Goal: Task Accomplishment & Management: Use online tool/utility

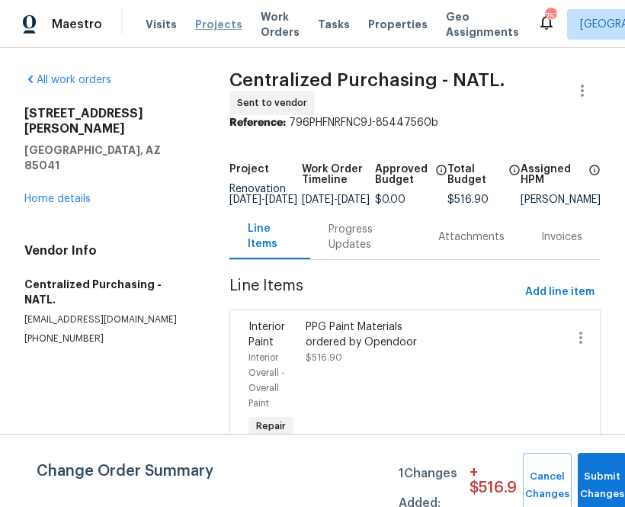
click at [208, 18] on span "Projects" at bounding box center [218, 24] width 47 height 15
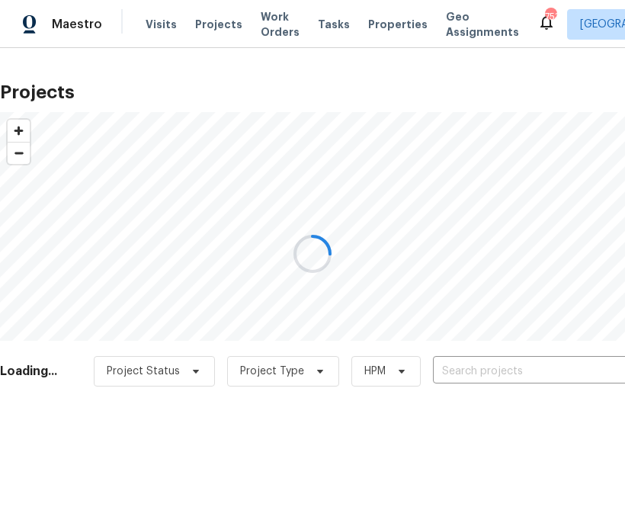
click at [537, 372] on div at bounding box center [312, 253] width 625 height 507
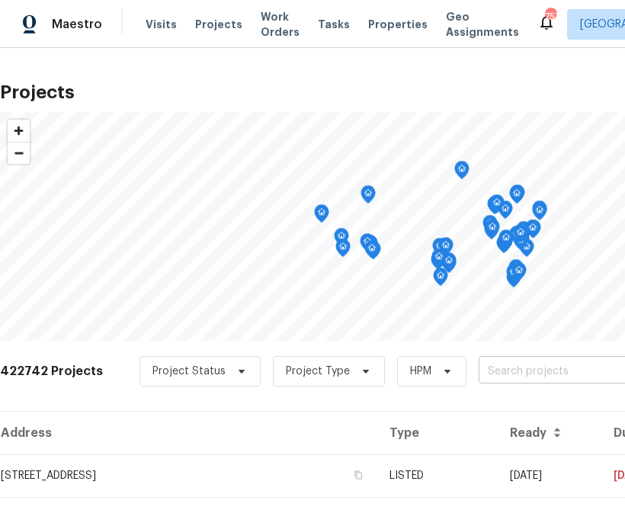
click at [496, 366] on input "text" at bounding box center [566, 372] width 175 height 24
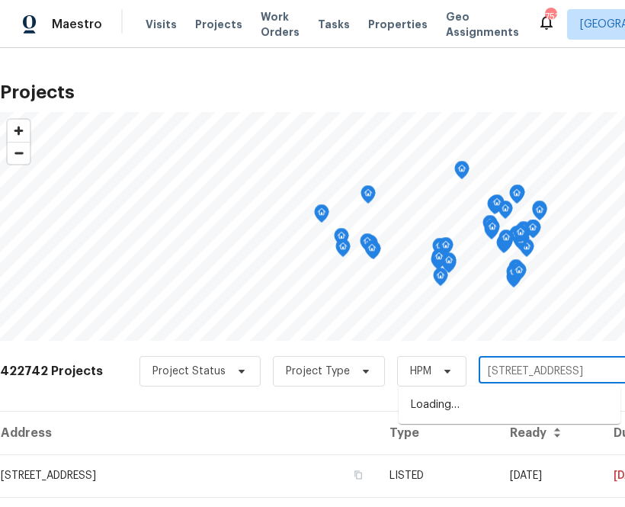
type input "[GEOGRAPHIC_DATA]"
click at [462, 407] on li "[STREET_ADDRESS]" at bounding box center [510, 405] width 222 height 25
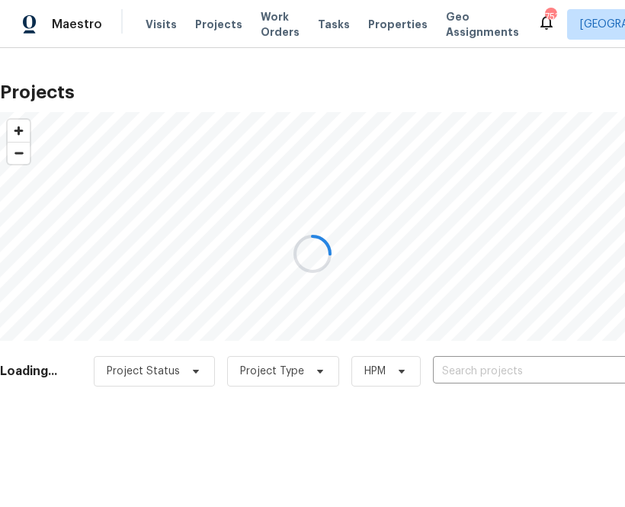
type input "[STREET_ADDRESS]"
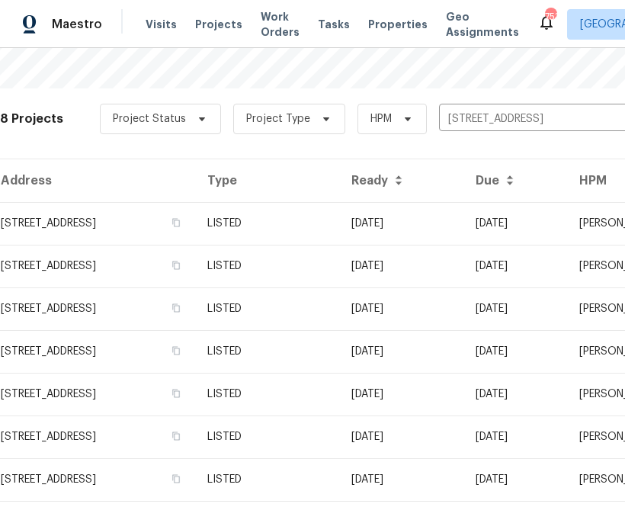
scroll to position [338, 0]
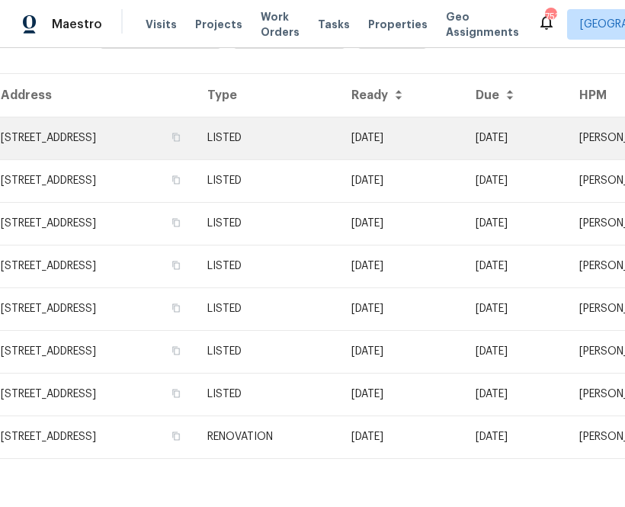
click at [143, 127] on td "[STREET_ADDRESS]" at bounding box center [97, 138] width 195 height 43
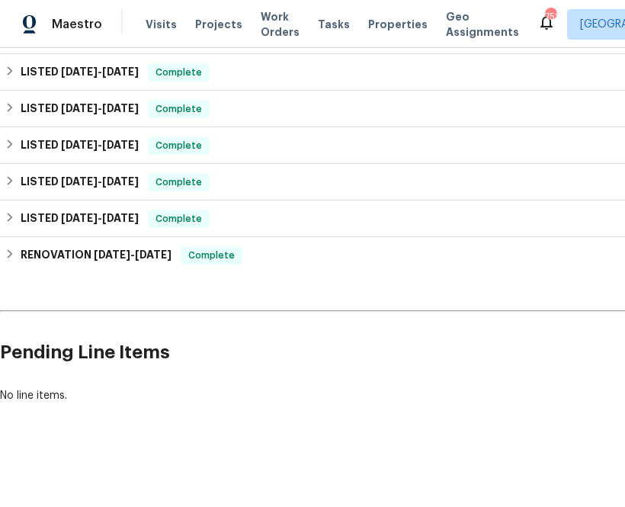
scroll to position [396, 236]
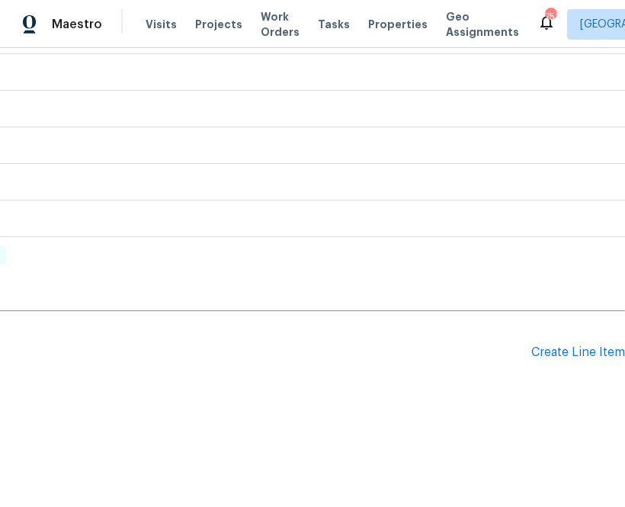
click at [593, 364] on div "Pending Line Items Create Line Item" at bounding box center [195, 352] width 862 height 71
click at [591, 357] on div "Create Line Item" at bounding box center [579, 353] width 94 height 14
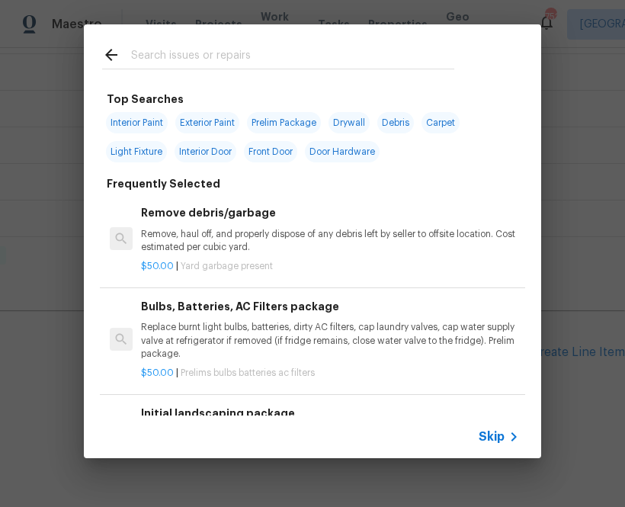
click at [502, 432] on span "Skip" at bounding box center [492, 436] width 26 height 15
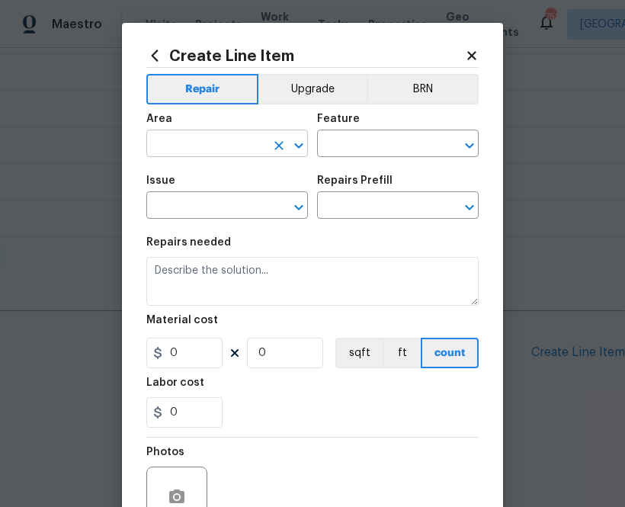
click at [205, 140] on input "text" at bounding box center [205, 145] width 119 height 24
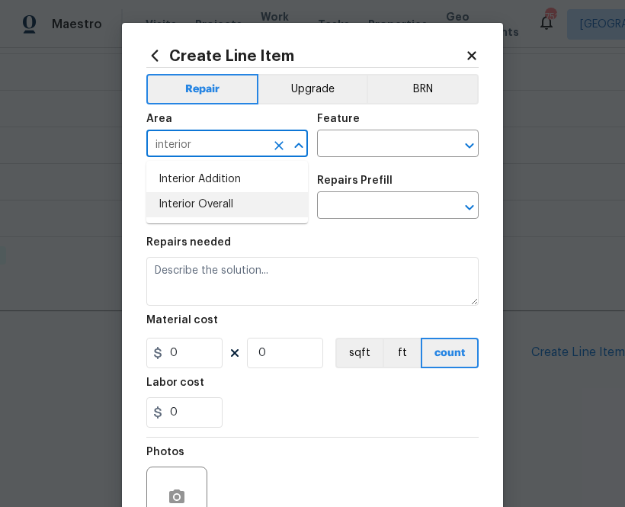
click at [204, 200] on li "Interior Overall" at bounding box center [227, 204] width 162 height 25
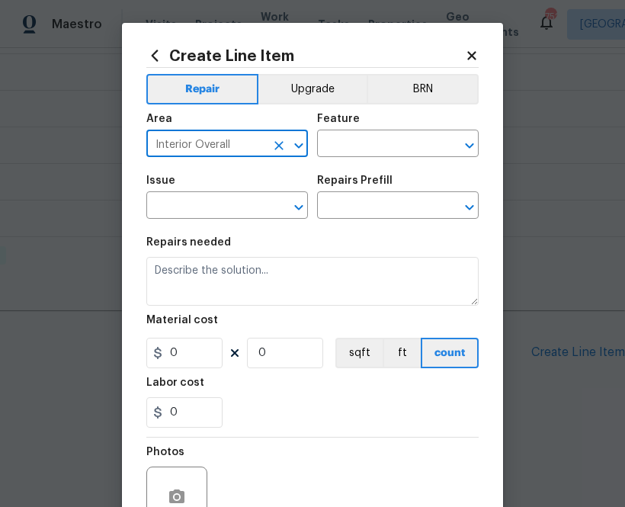
type input "Interior Overall"
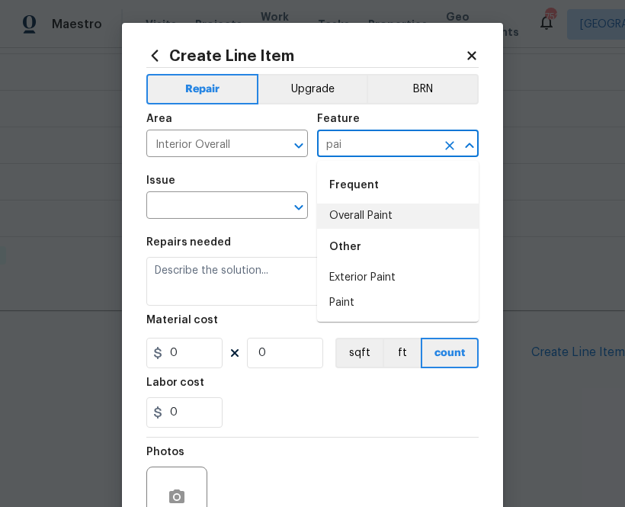
click at [358, 210] on li "Overall Paint" at bounding box center [398, 216] width 162 height 25
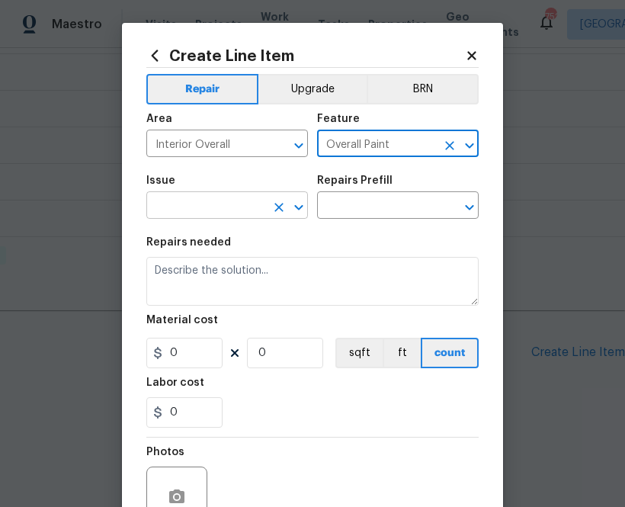
type input "Overall Paint"
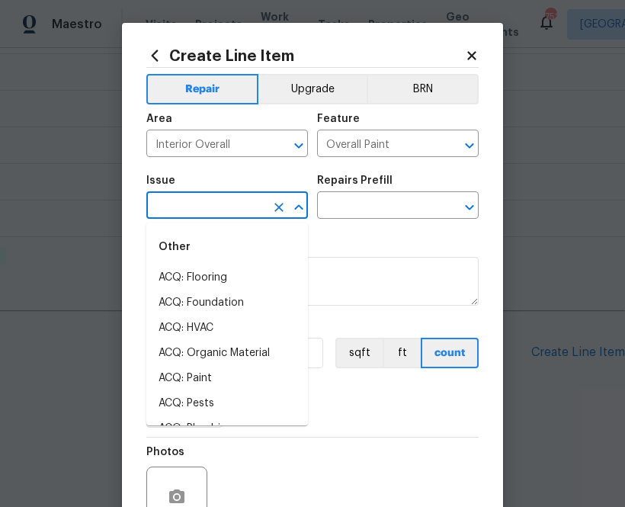
click at [246, 205] on input "text" at bounding box center [205, 207] width 119 height 24
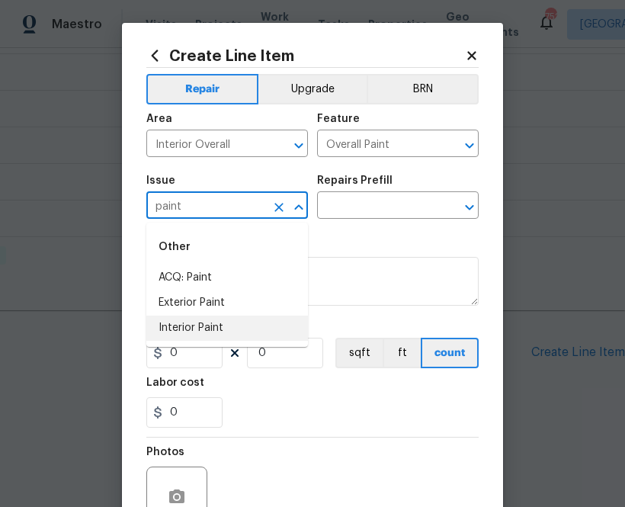
click at [234, 324] on li "Interior Paint" at bounding box center [227, 328] width 162 height 25
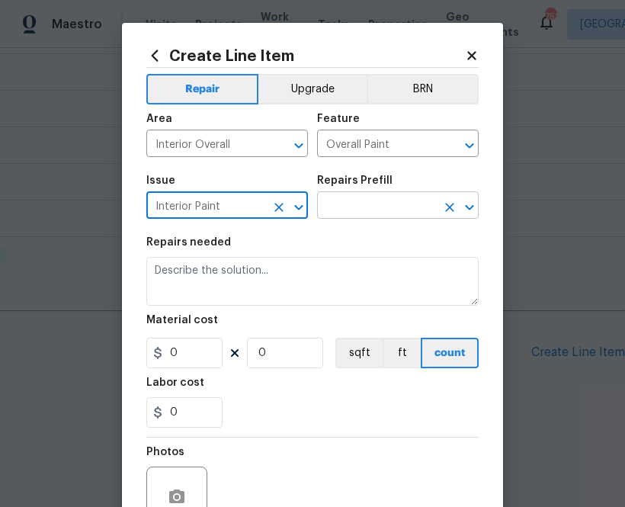
type input "Interior Paint"
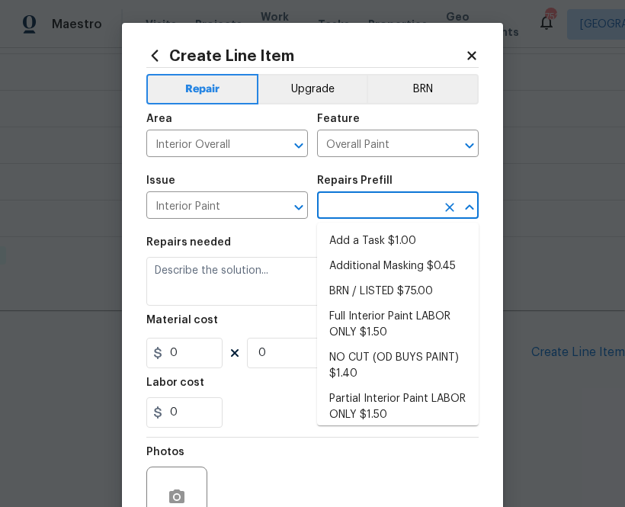
click at [374, 212] on input "text" at bounding box center [376, 207] width 119 height 24
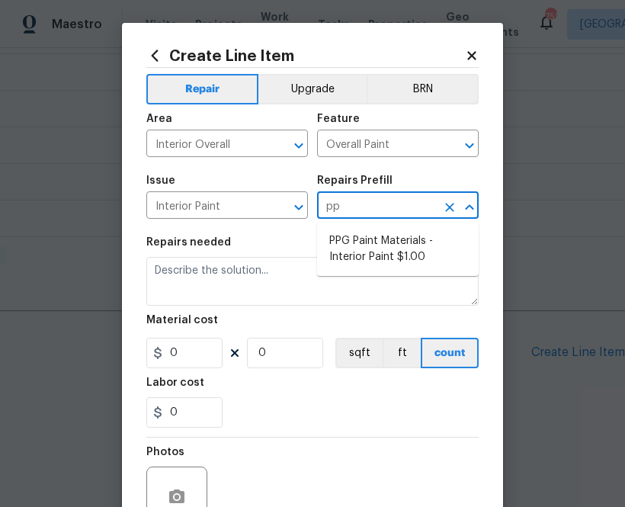
type input "ppg"
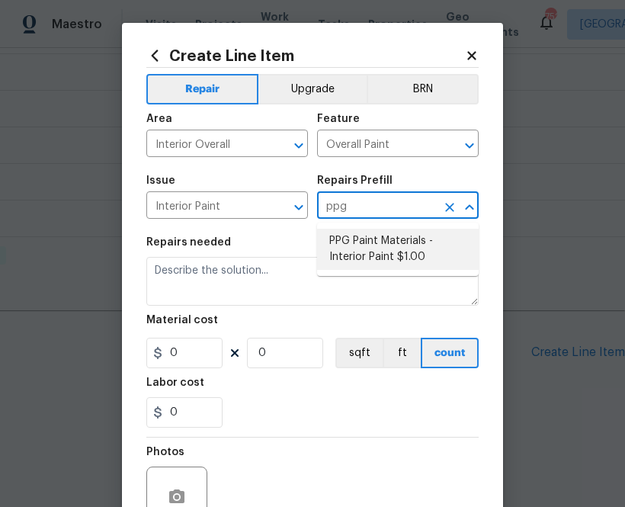
click at [358, 245] on li "PPG Paint Materials - Interior Paint $1.00" at bounding box center [398, 249] width 162 height 41
type textarea "PPG Paint Materials ordered by Opendoor"
type input "1"
type input "PPG Paint Materials - Interior Paint $1.00"
type input "1"
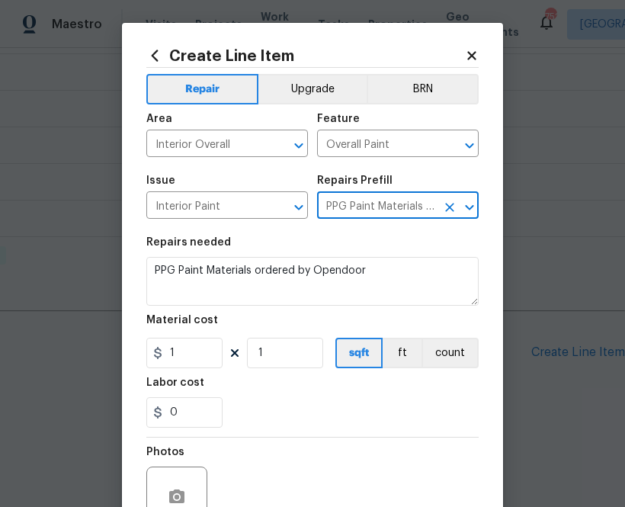
type input "PPG Paint Materials - Interior Paint $1.00"
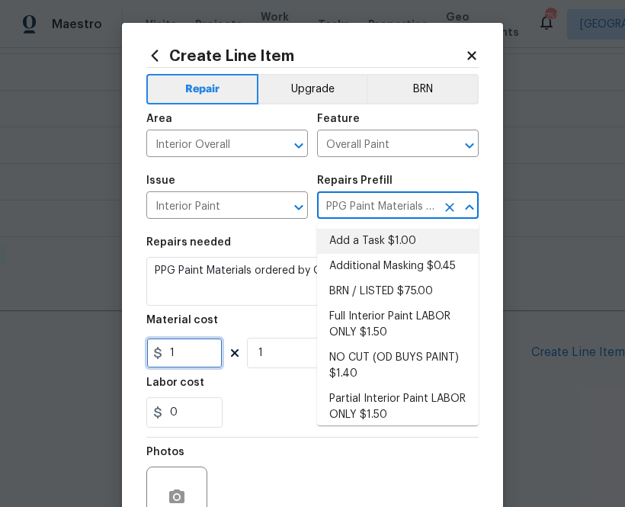
click at [204, 349] on input "1" at bounding box center [184, 353] width 76 height 31
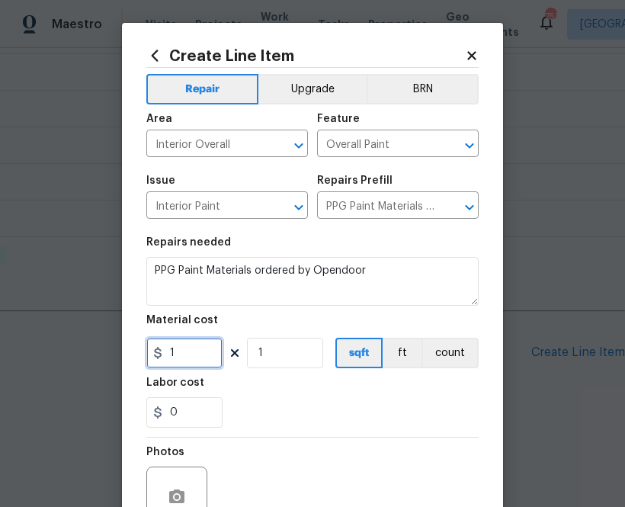
paste input "548.68"
type input "548.68"
click at [299, 436] on section "Repairs needed PPG Paint Materials ordered by Opendoor Material cost 548.68 1 s…" at bounding box center [312, 332] width 333 height 209
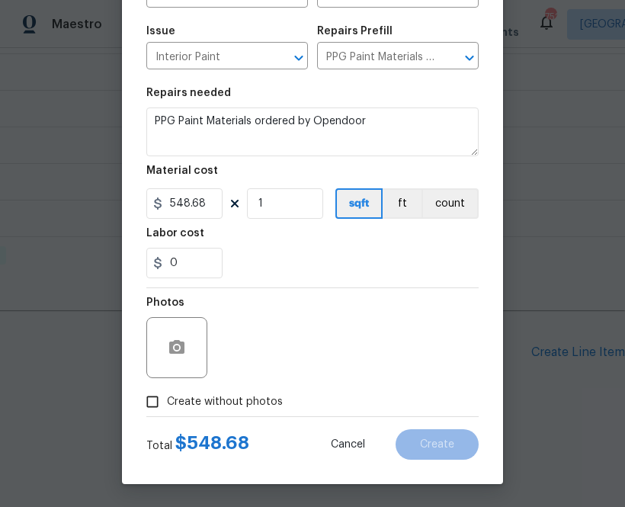
click at [260, 409] on span "Create without photos" at bounding box center [225, 402] width 116 height 16
click at [167, 409] on input "Create without photos" at bounding box center [152, 401] width 29 height 29
checkbox input "true"
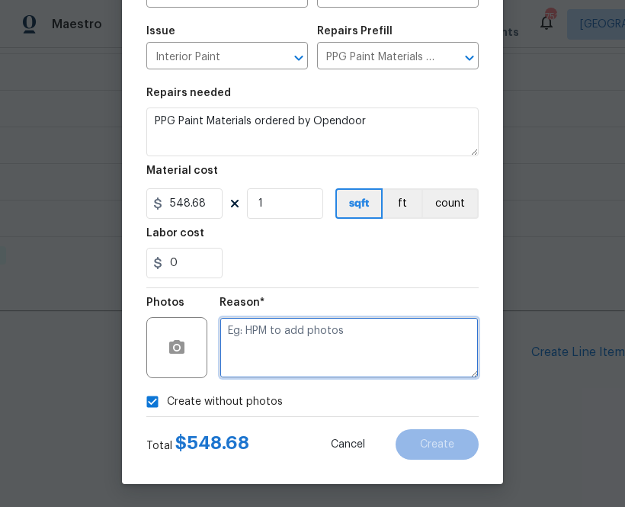
click at [304, 355] on textarea at bounding box center [349, 347] width 259 height 61
type textarea "n.a"
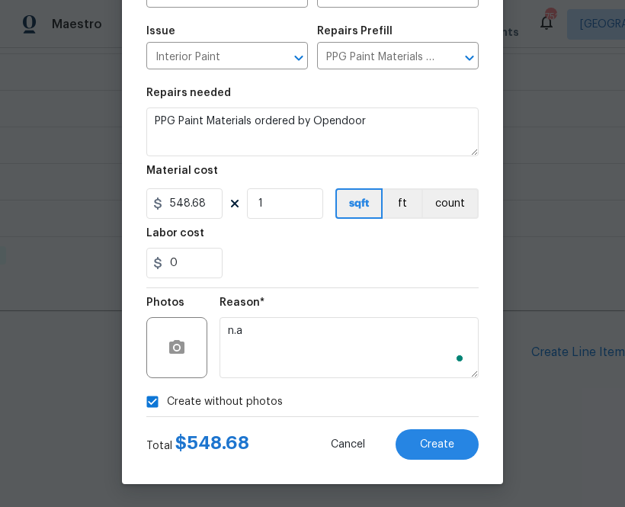
click at [457, 461] on div "Create Line Item Repair Upgrade BRN Area Interior Overall ​ Feature Overall Pai…" at bounding box center [312, 178] width 381 height 611
click at [423, 448] on span "Create" at bounding box center [437, 444] width 34 height 11
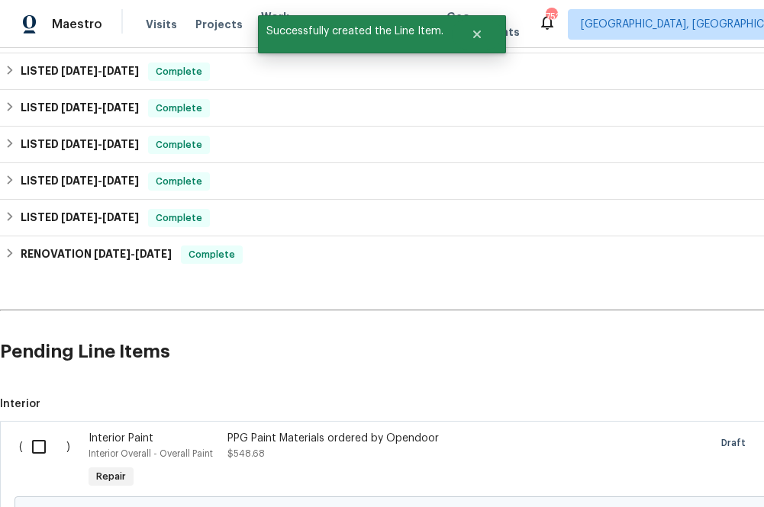
scroll to position [412, 0]
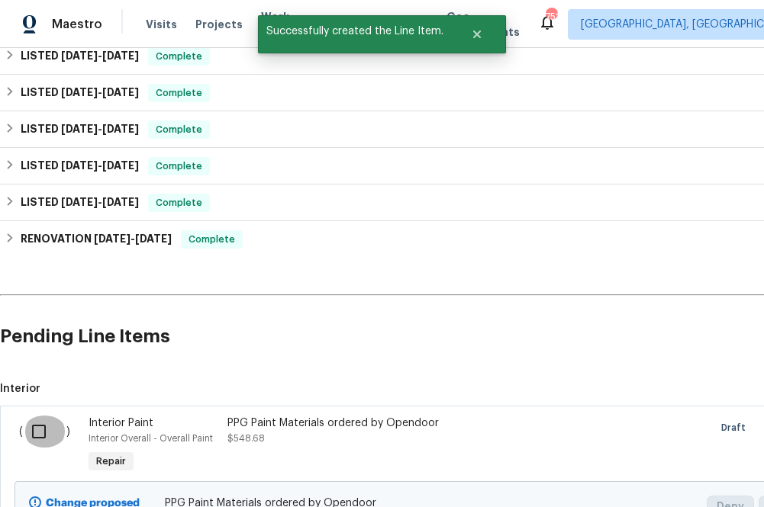
click at [44, 431] on input "checkbox" at bounding box center [44, 432] width 43 height 32
checkbox input "true"
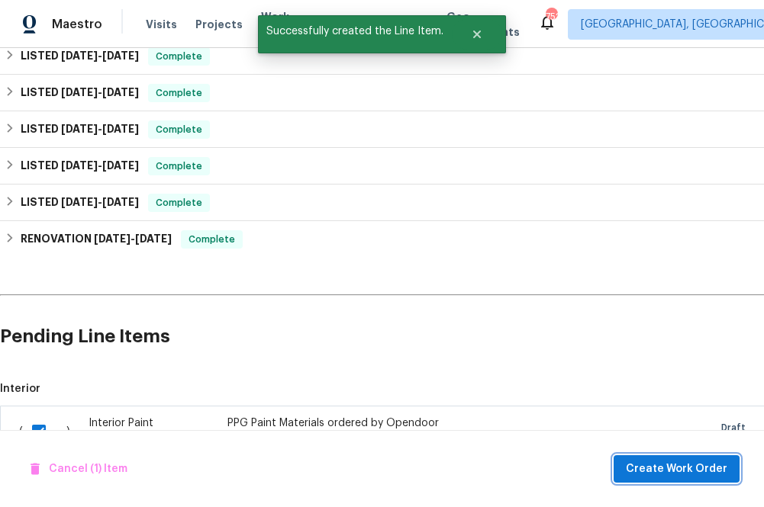
click at [625, 462] on span "Create Work Order" at bounding box center [675, 469] width 101 height 19
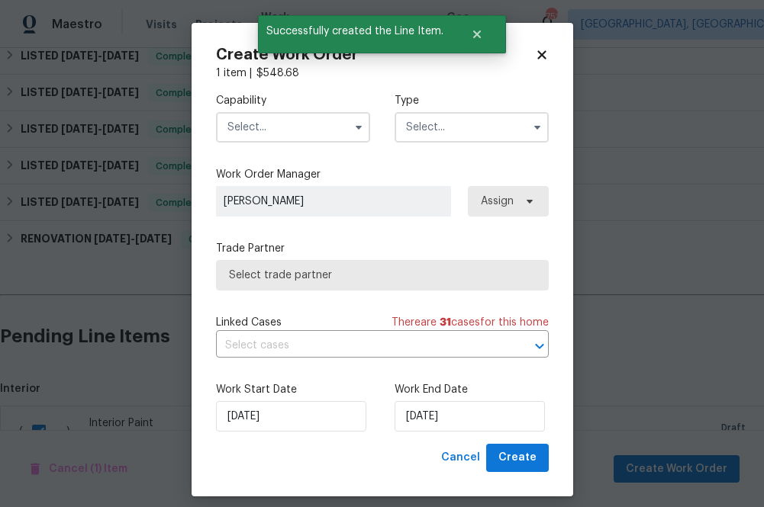
click at [283, 130] on input "text" at bounding box center [293, 127] width 154 height 31
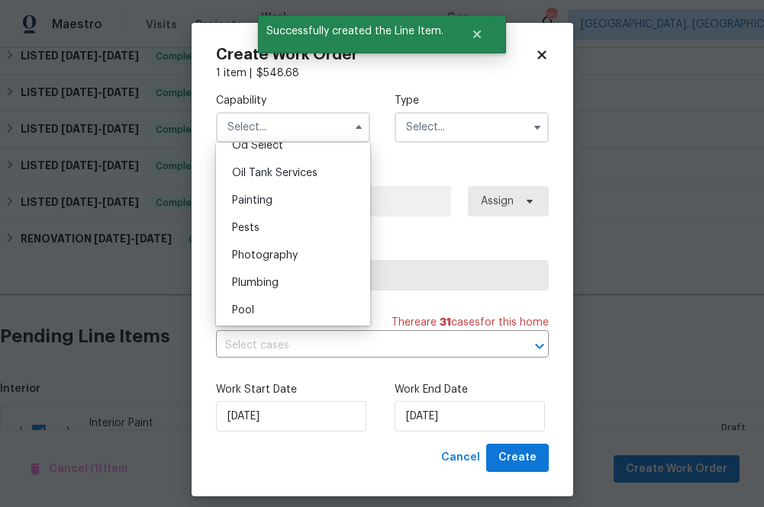
scroll to position [1224, 0]
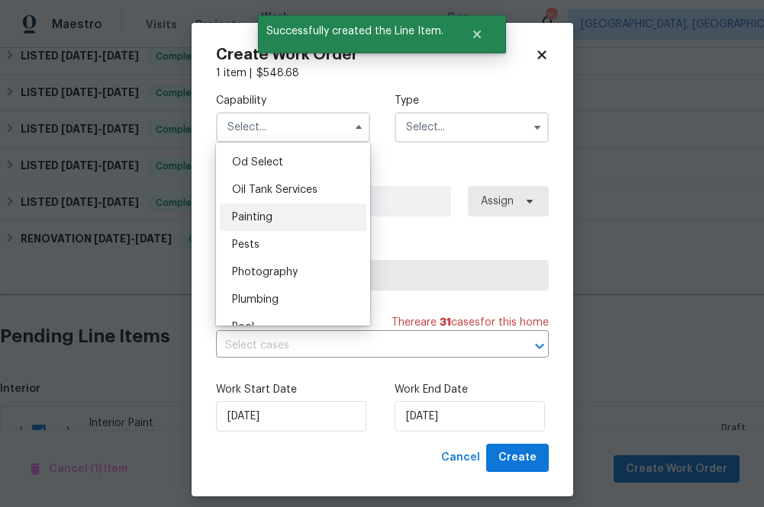
click at [286, 225] on div "Painting" at bounding box center [293, 217] width 146 height 27
type input "Painting"
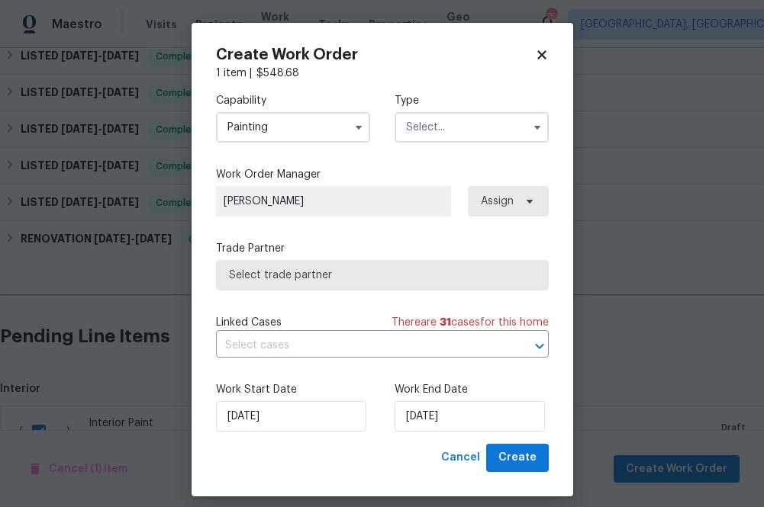
click at [461, 117] on input "text" at bounding box center [471, 127] width 154 height 31
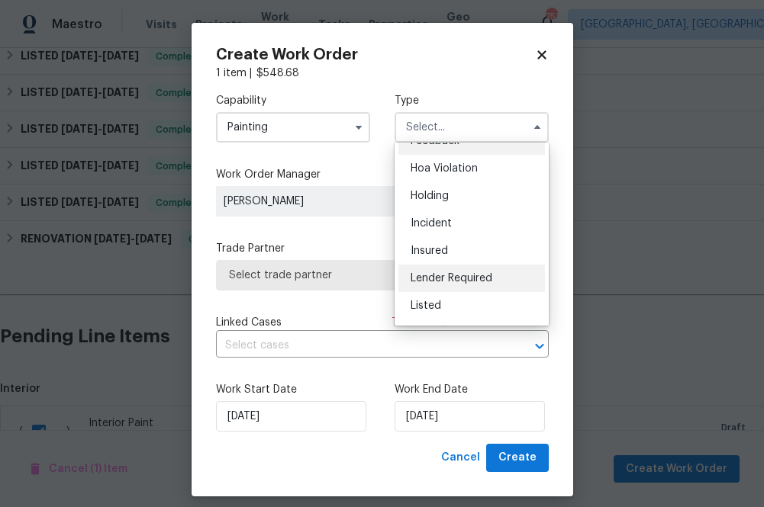
scroll to position [24, 0]
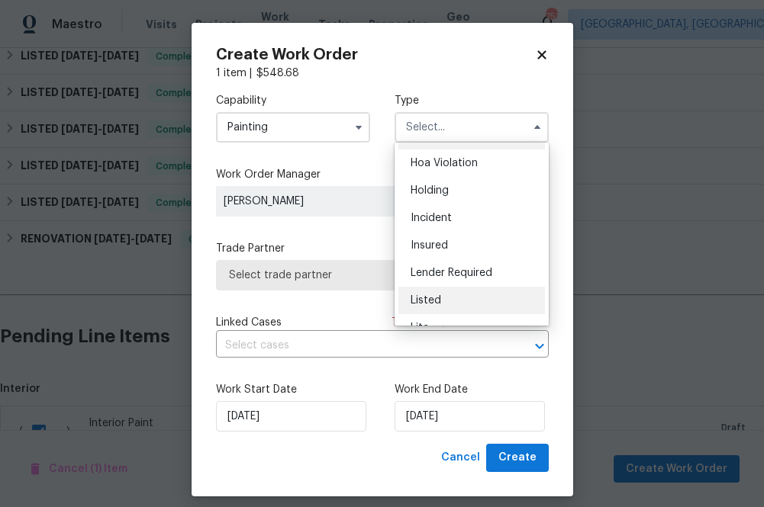
click at [437, 297] on span "Listed" at bounding box center [425, 300] width 31 height 11
type input "Listed"
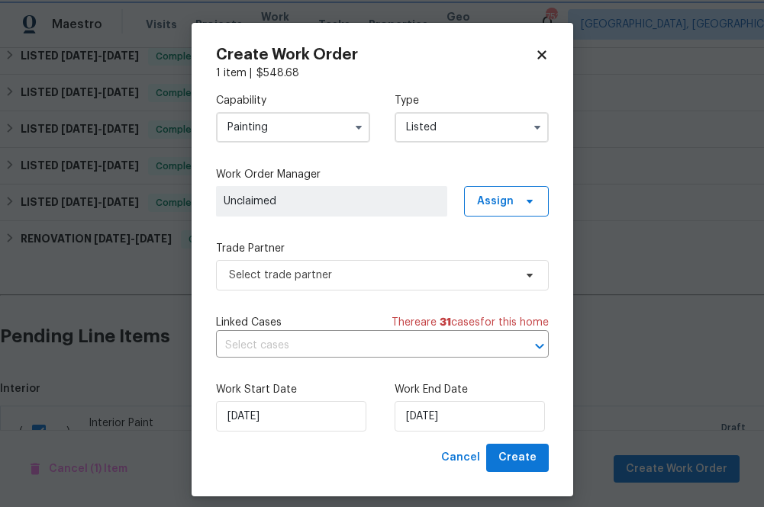
scroll to position [0, 0]
click at [510, 196] on span "Assign" at bounding box center [495, 201] width 37 height 15
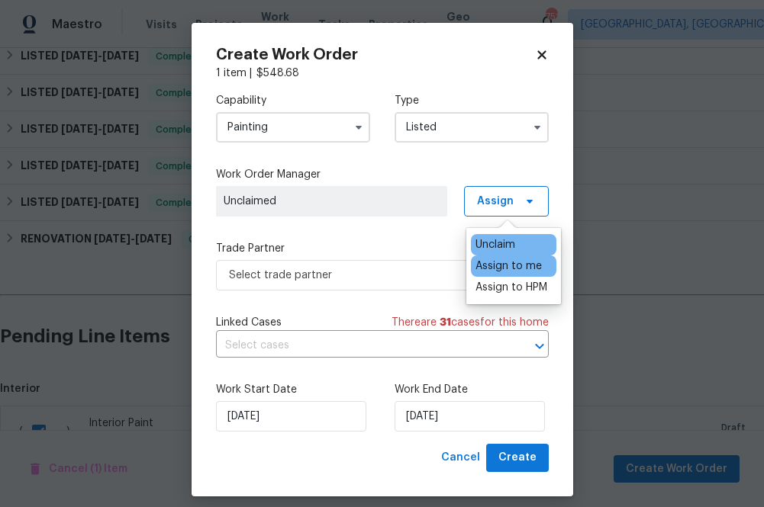
click at [503, 266] on div "Assign to me" at bounding box center [508, 266] width 66 height 15
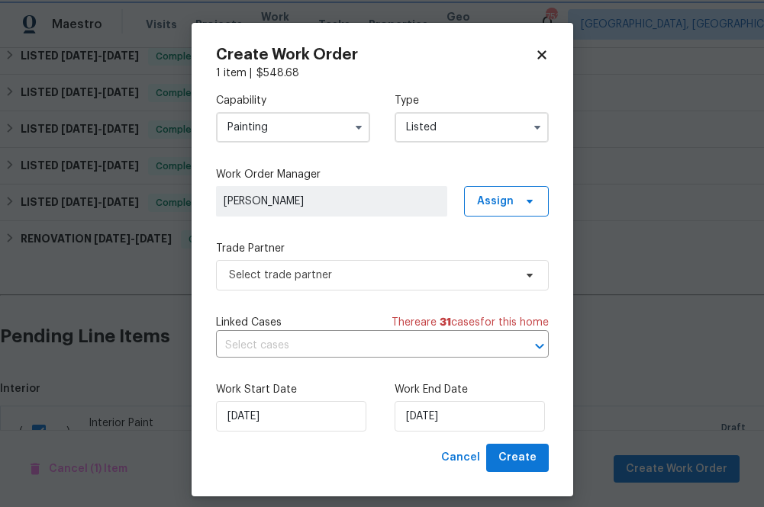
click at [362, 236] on div "Capability Painting Type Listed Work Order Manager [PERSON_NAME] Assign Trade P…" at bounding box center [382, 262] width 333 height 363
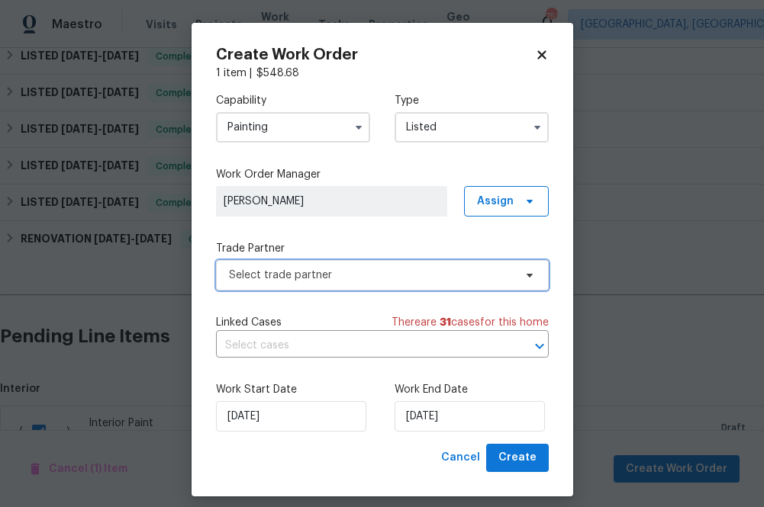
click at [362, 281] on span "Select trade partner" at bounding box center [371, 275] width 285 height 15
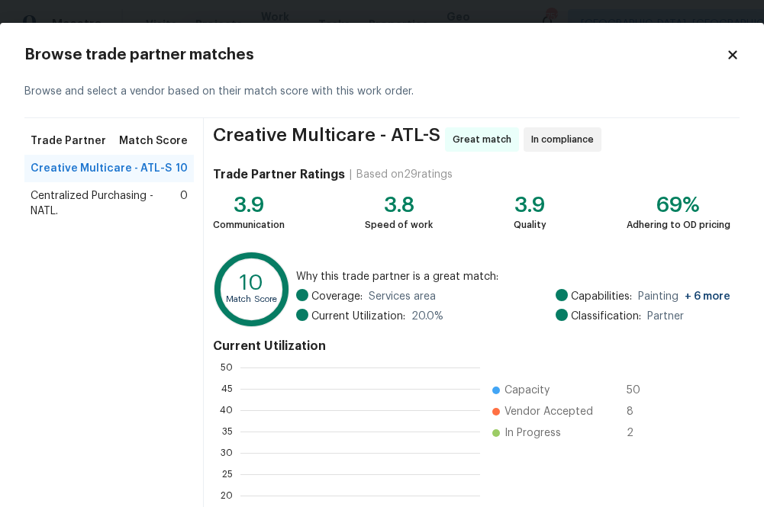
scroll to position [214, 240]
click at [52, 209] on span "Centralized Purchasing - NATL." at bounding box center [105, 203] width 149 height 31
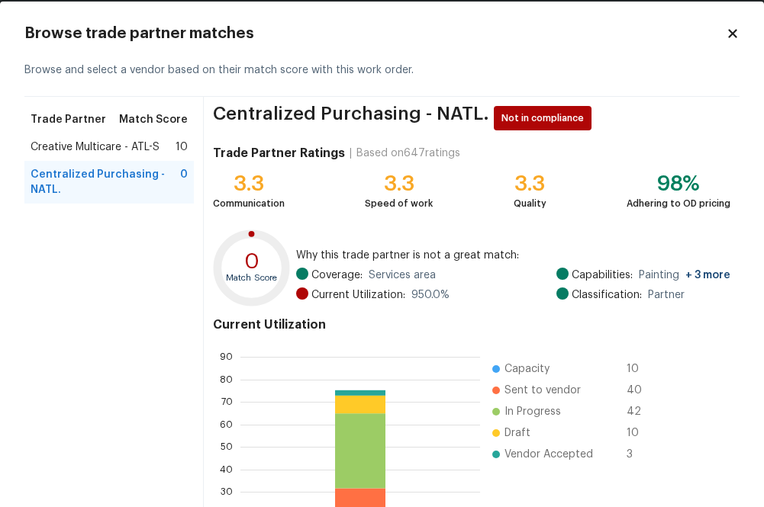
scroll to position [166, 0]
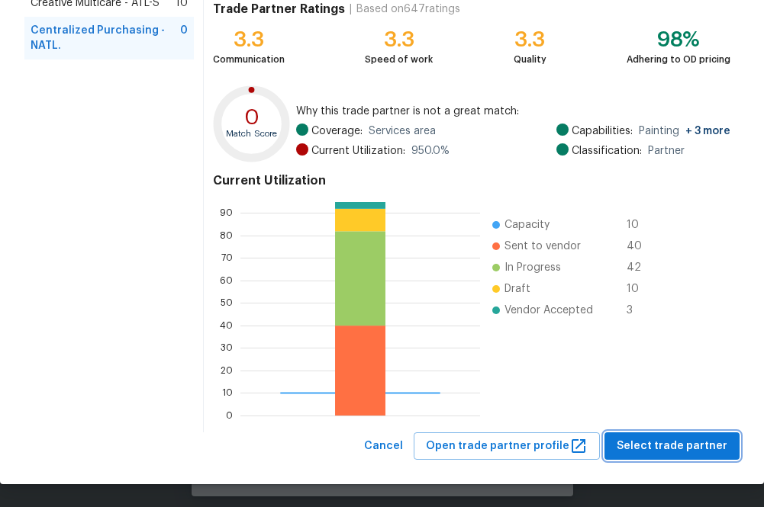
click at [625, 447] on span "Select trade partner" at bounding box center [671, 446] width 111 height 19
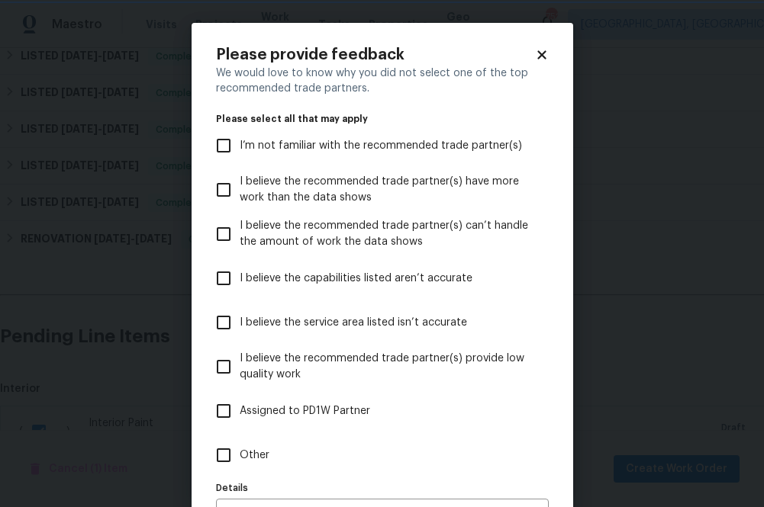
scroll to position [97, 0]
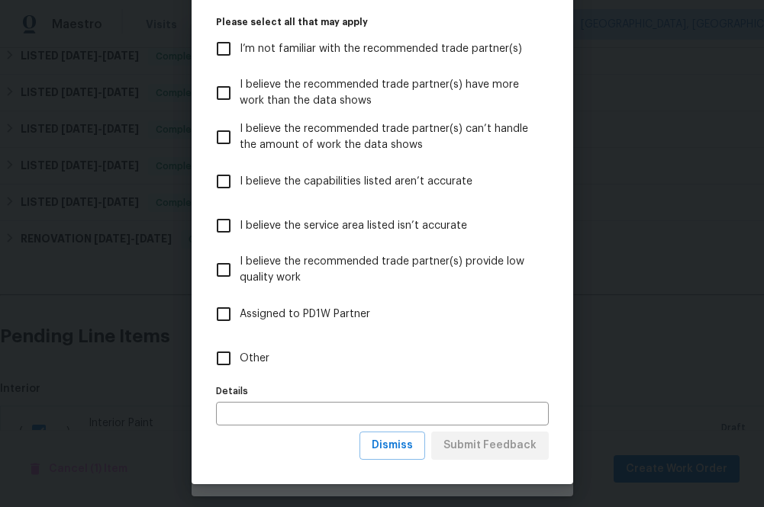
click at [227, 353] on input "Other" at bounding box center [223, 358] width 32 height 32
checkbox input "true"
click at [461, 441] on span "Submit Feedback" at bounding box center [489, 445] width 93 height 19
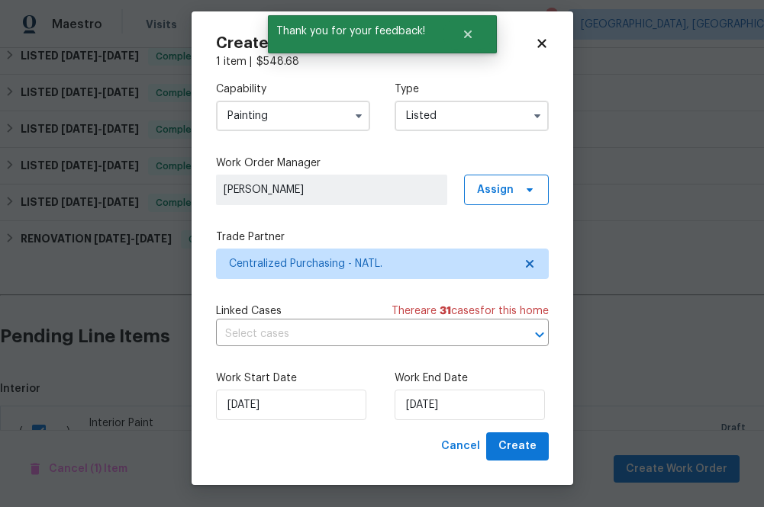
scroll to position [12, 0]
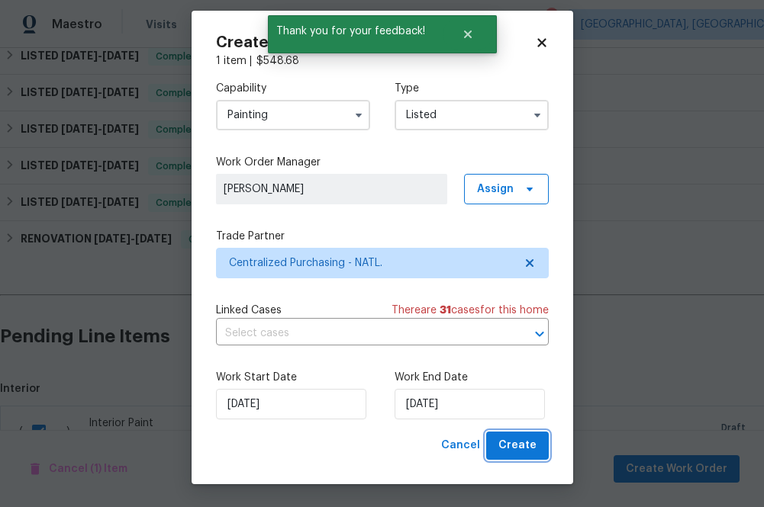
click at [517, 443] on span "Create" at bounding box center [517, 445] width 38 height 19
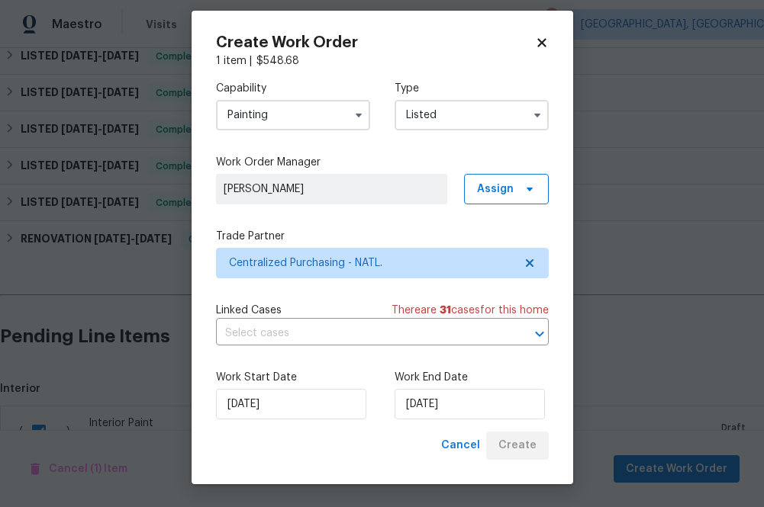
checkbox input "false"
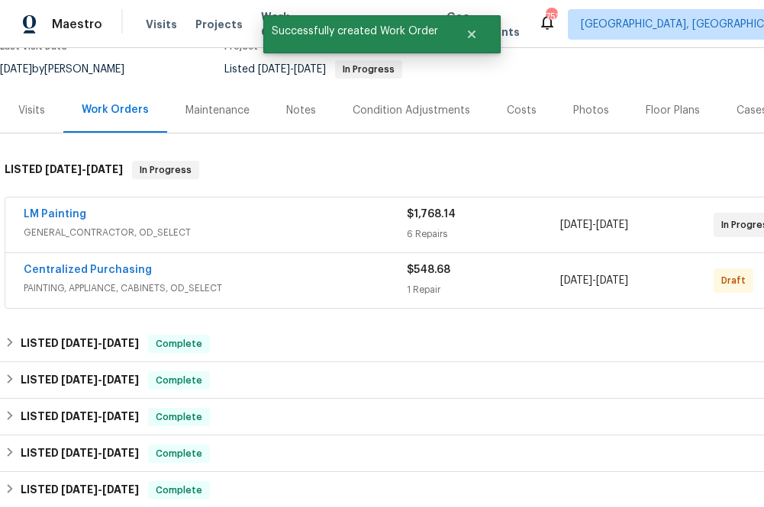
scroll to position [0, 0]
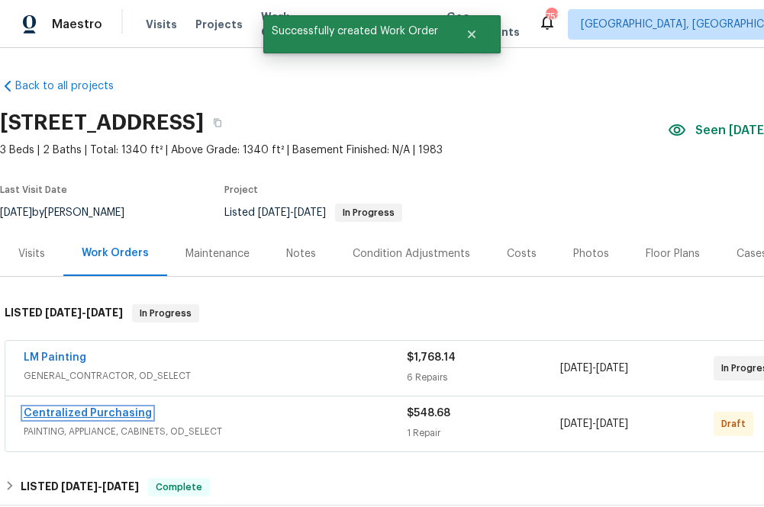
click at [75, 416] on link "Centralized Purchasing" at bounding box center [88, 413] width 128 height 11
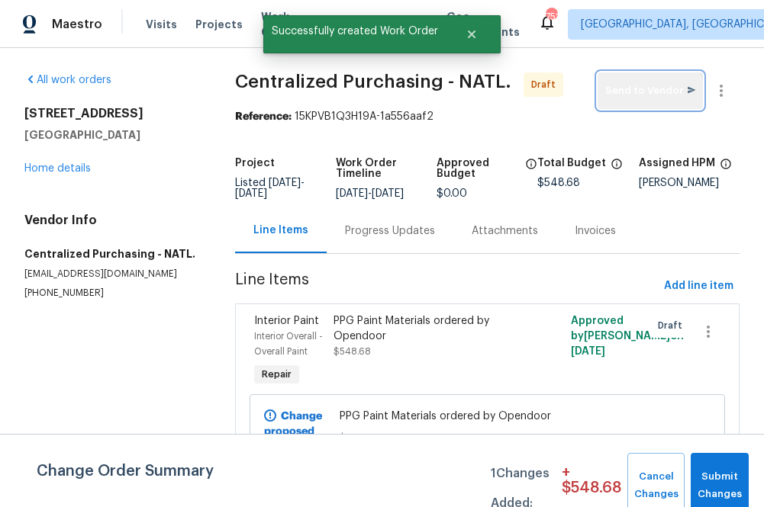
click at [625, 99] on span "Send to Vendor" at bounding box center [650, 91] width 90 height 18
